Goal: Navigation & Orientation: Find specific page/section

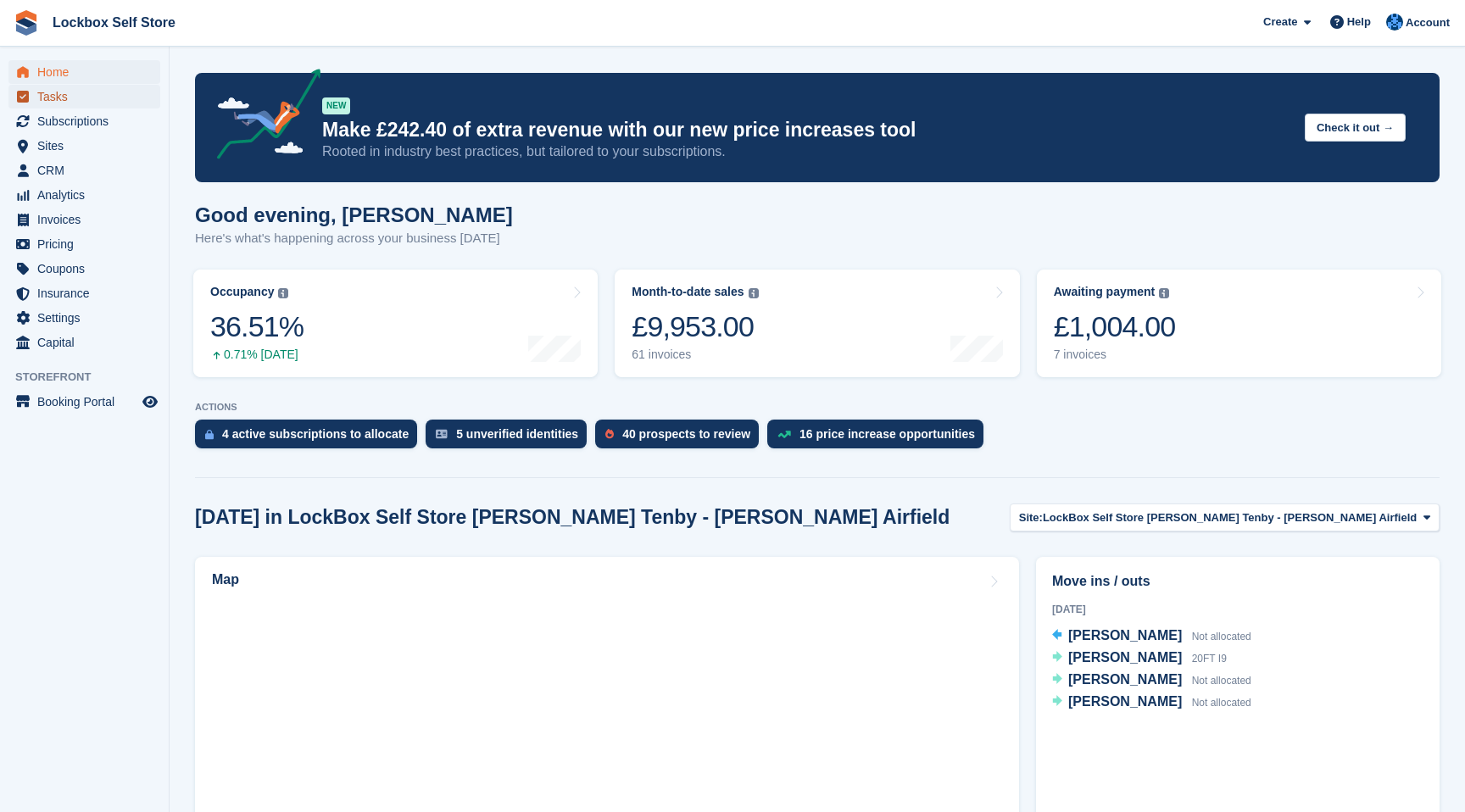
click at [59, 103] on span "Tasks" at bounding box center [88, 96] width 102 height 23
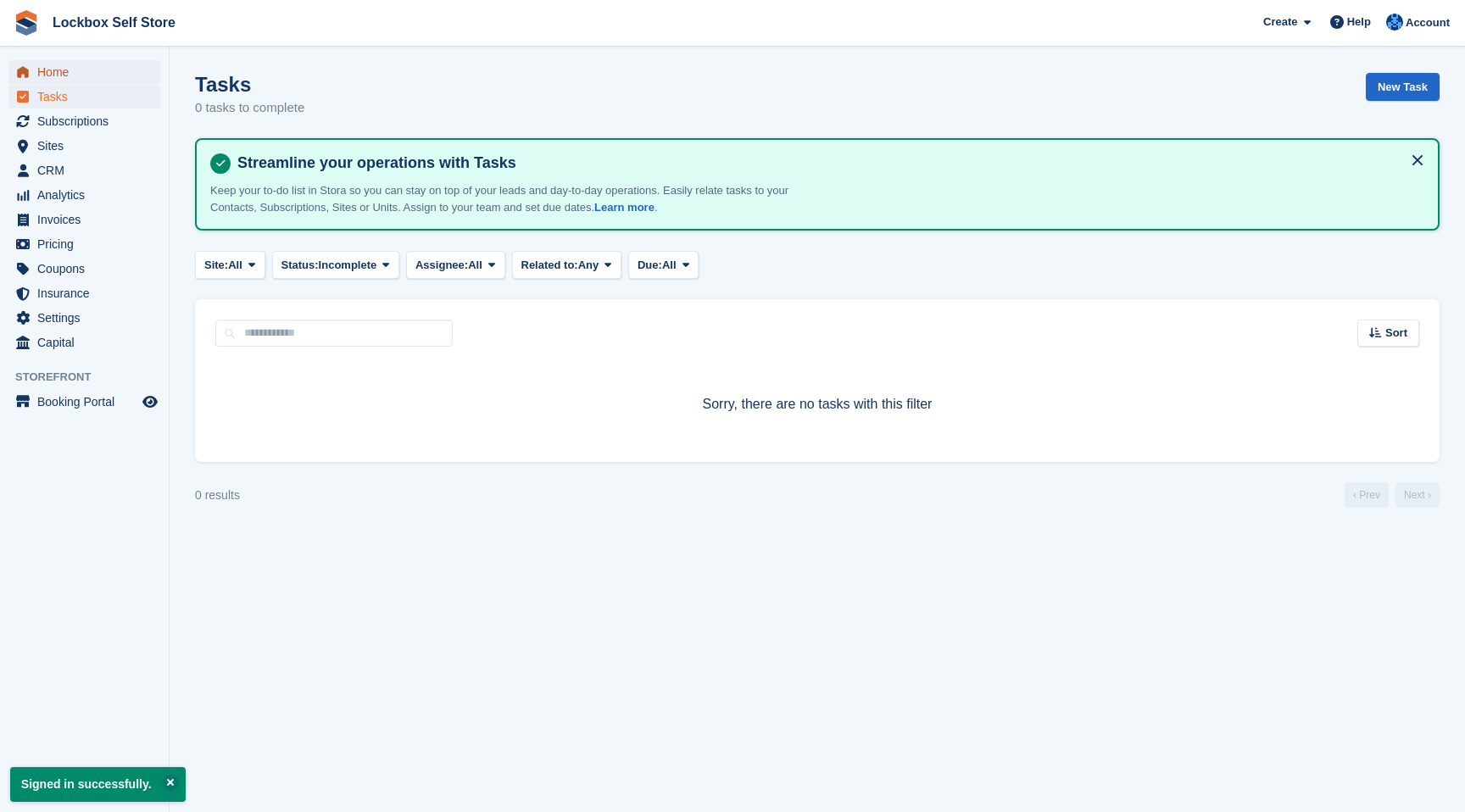
click at [60, 70] on span "Home" at bounding box center [88, 72] width 102 height 23
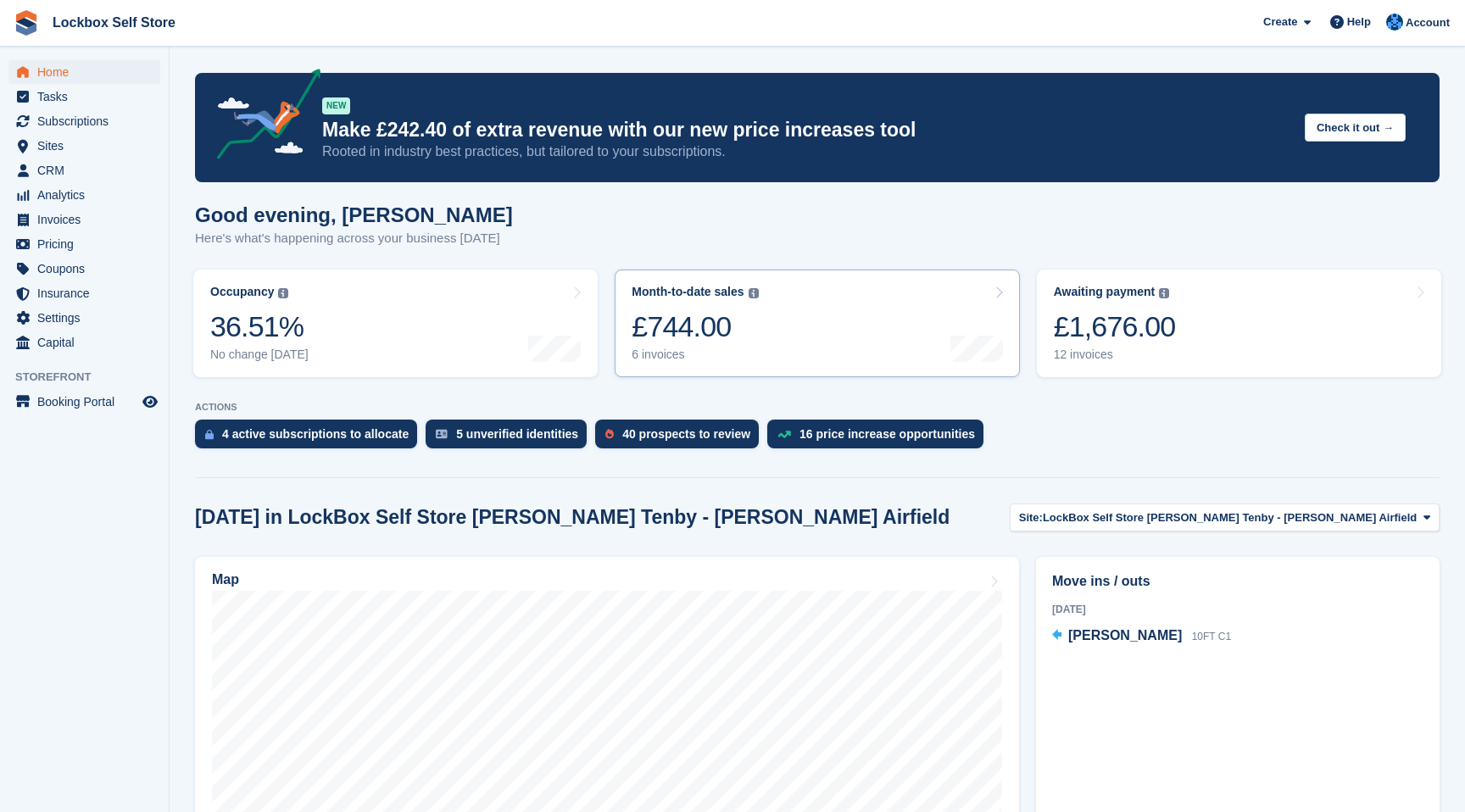
click at [1001, 295] on icon at bounding box center [999, 293] width 9 height 14
click at [86, 341] on span "Capital" at bounding box center [88, 342] width 102 height 23
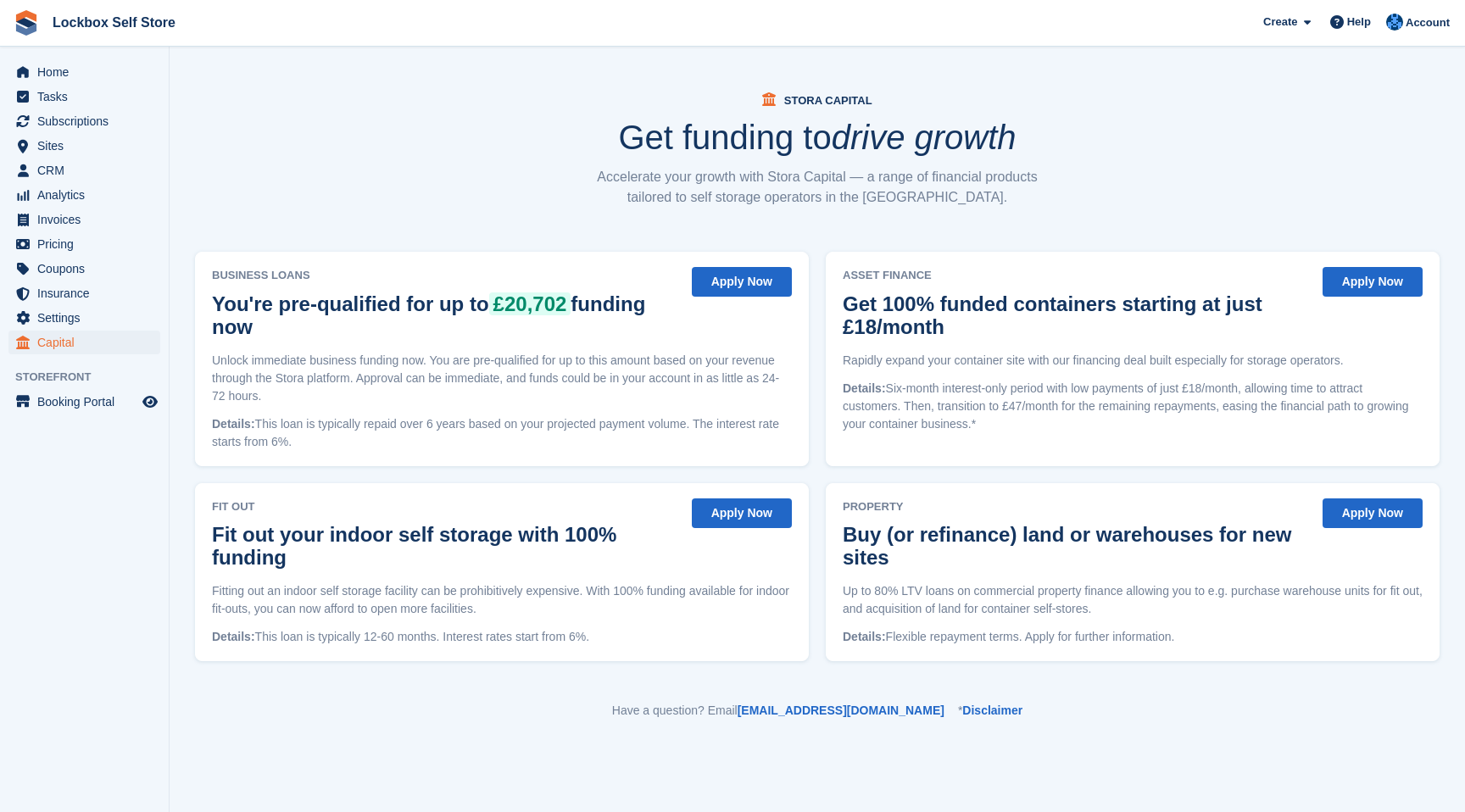
click at [739, 287] on button "Apply Now" at bounding box center [742, 282] width 100 height 29
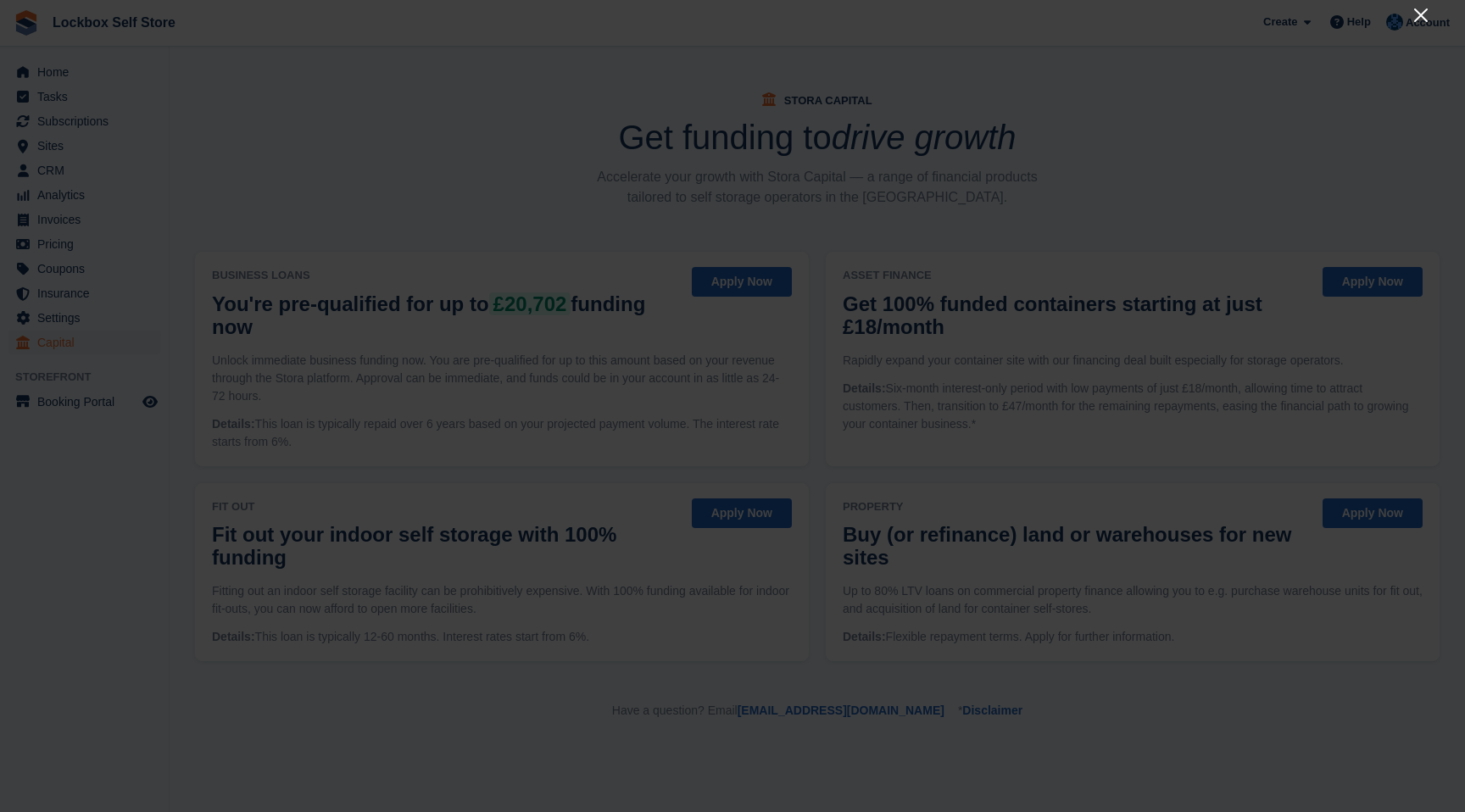
click at [1418, 14] on icon "Close" at bounding box center [1421, 16] width 14 height 14
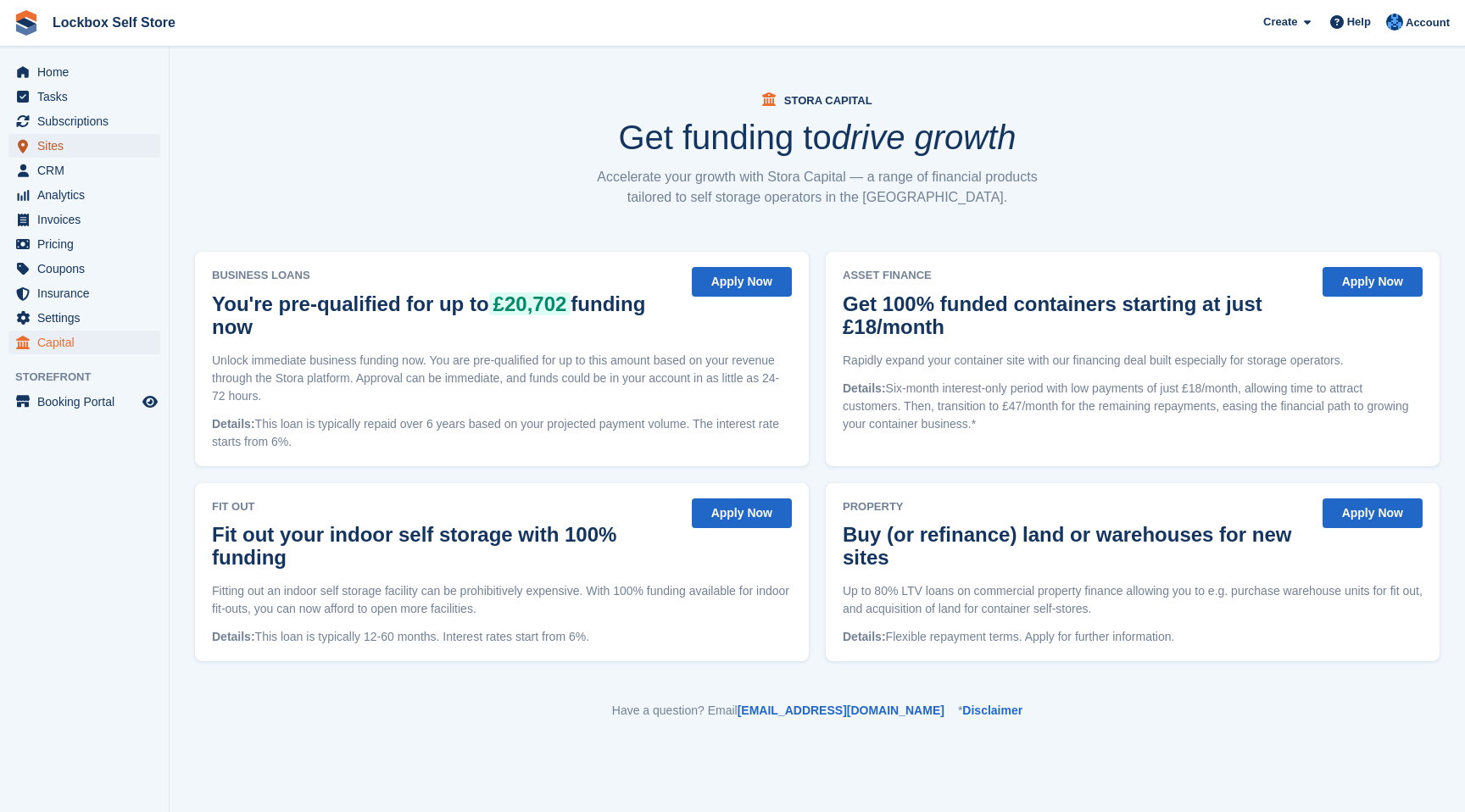
click at [55, 141] on span "Sites" at bounding box center [88, 145] width 102 height 23
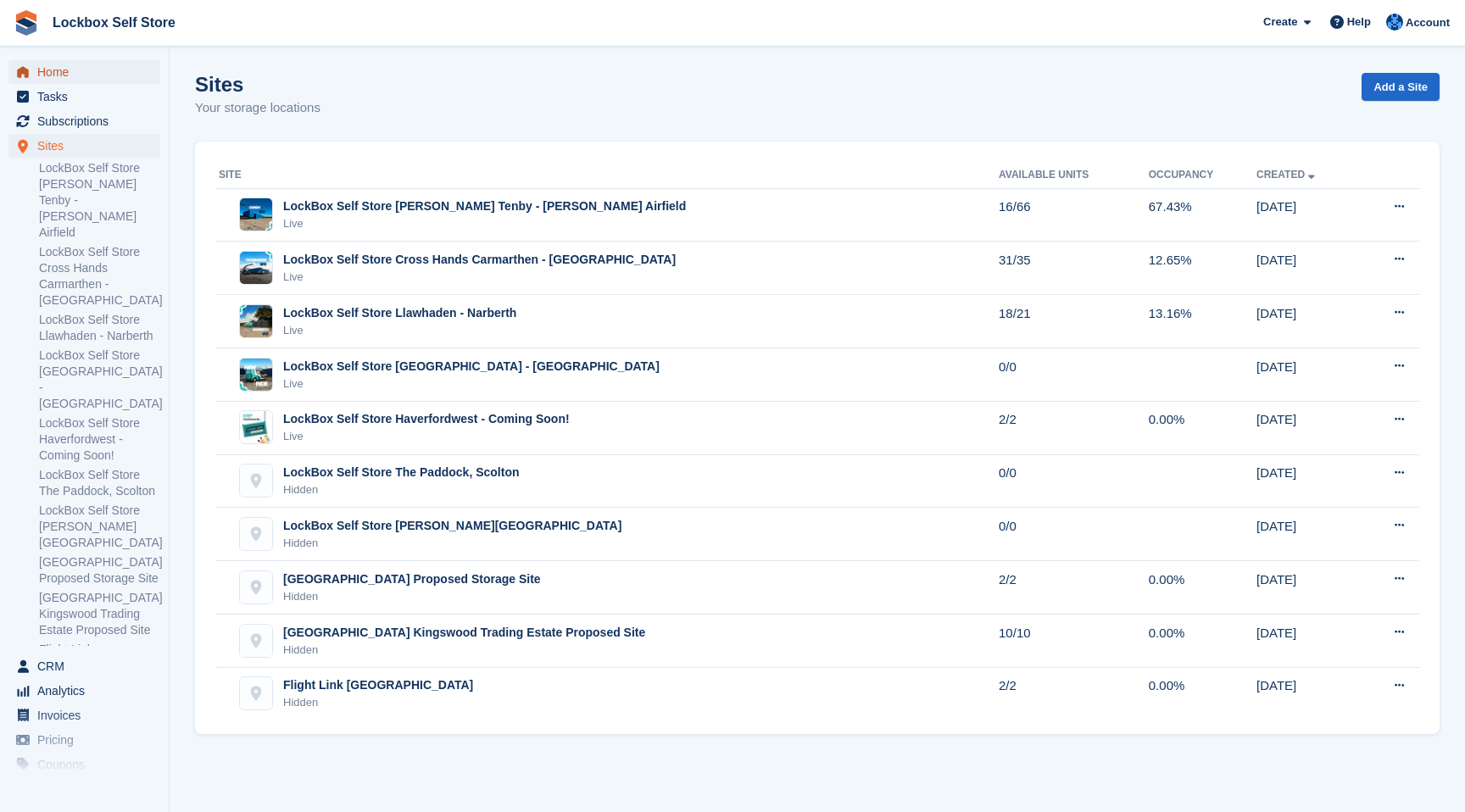
click at [57, 71] on span "Home" at bounding box center [88, 72] width 102 height 23
